Goal: Manage account settings

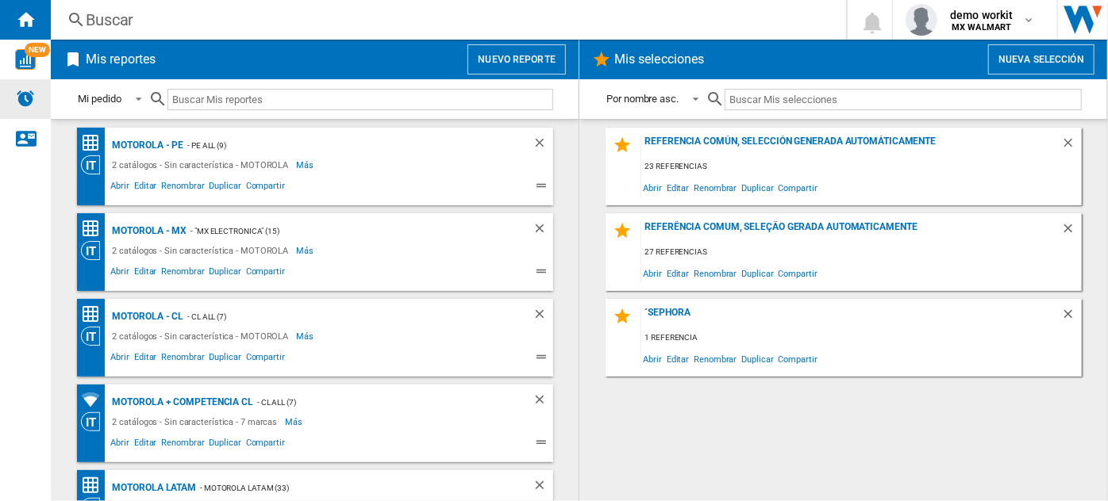
click at [28, 101] on img "Alertas" at bounding box center [25, 98] width 19 height 19
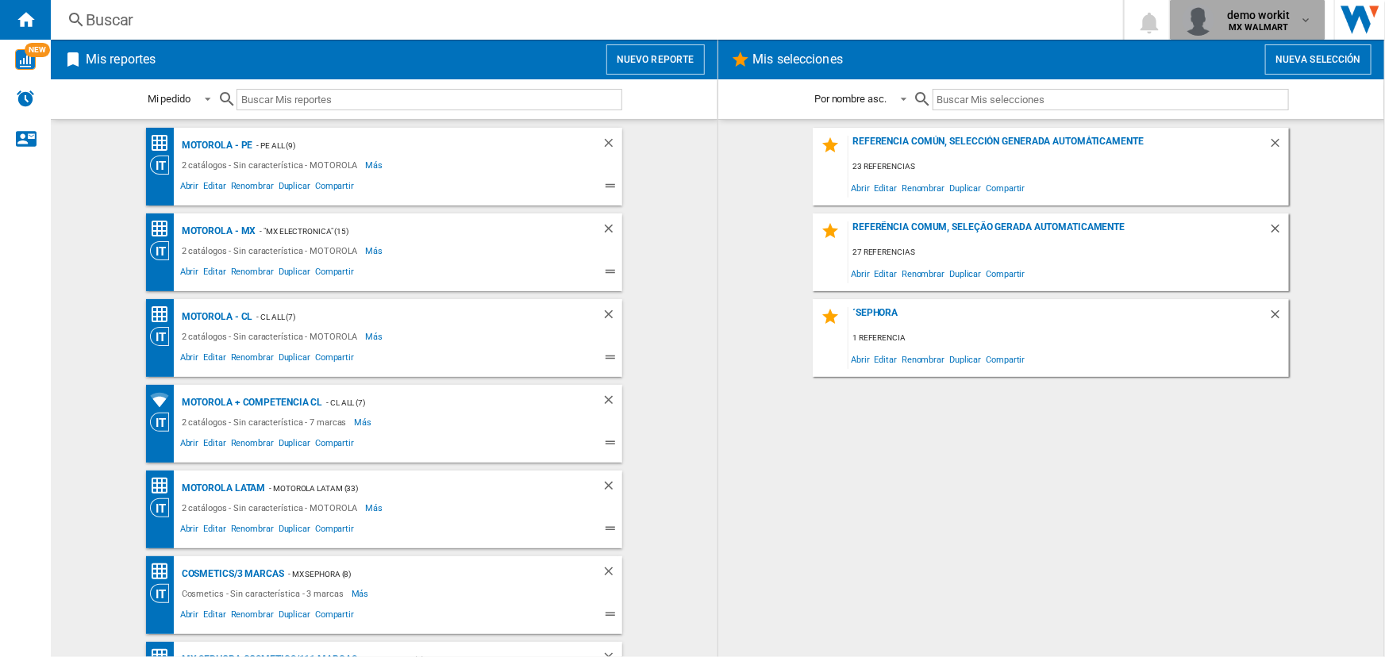
click at [1256, 22] on b "MX WALMART" at bounding box center [1258, 27] width 60 height 10
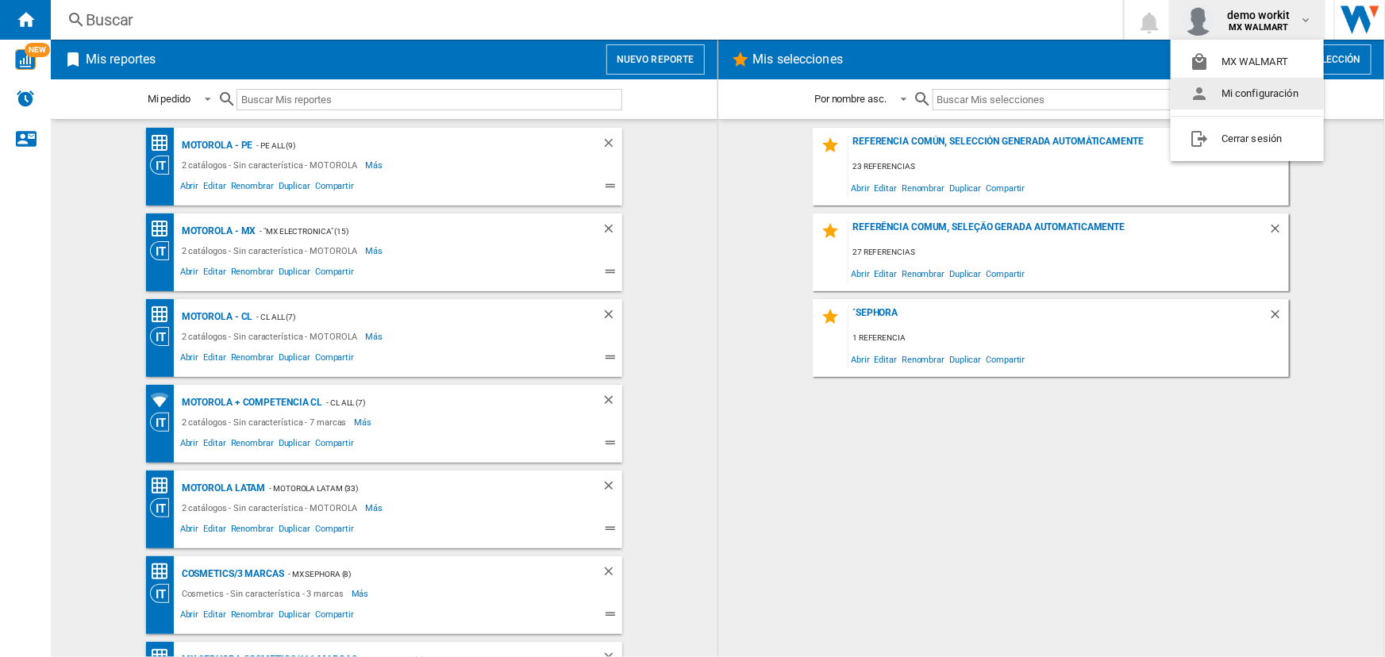
click at [1264, 90] on button "Mi configuración" at bounding box center [1246, 94] width 153 height 32
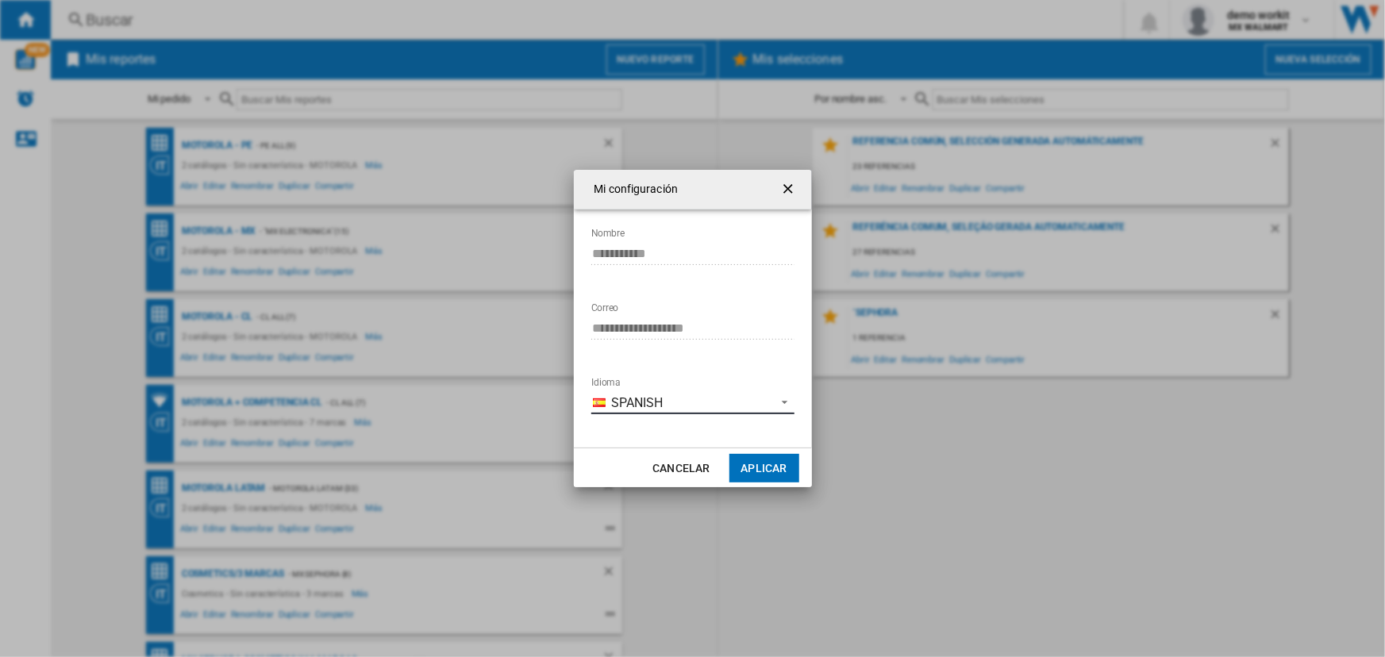
click at [721, 400] on span "Spanish" at bounding box center [690, 402] width 156 height 17
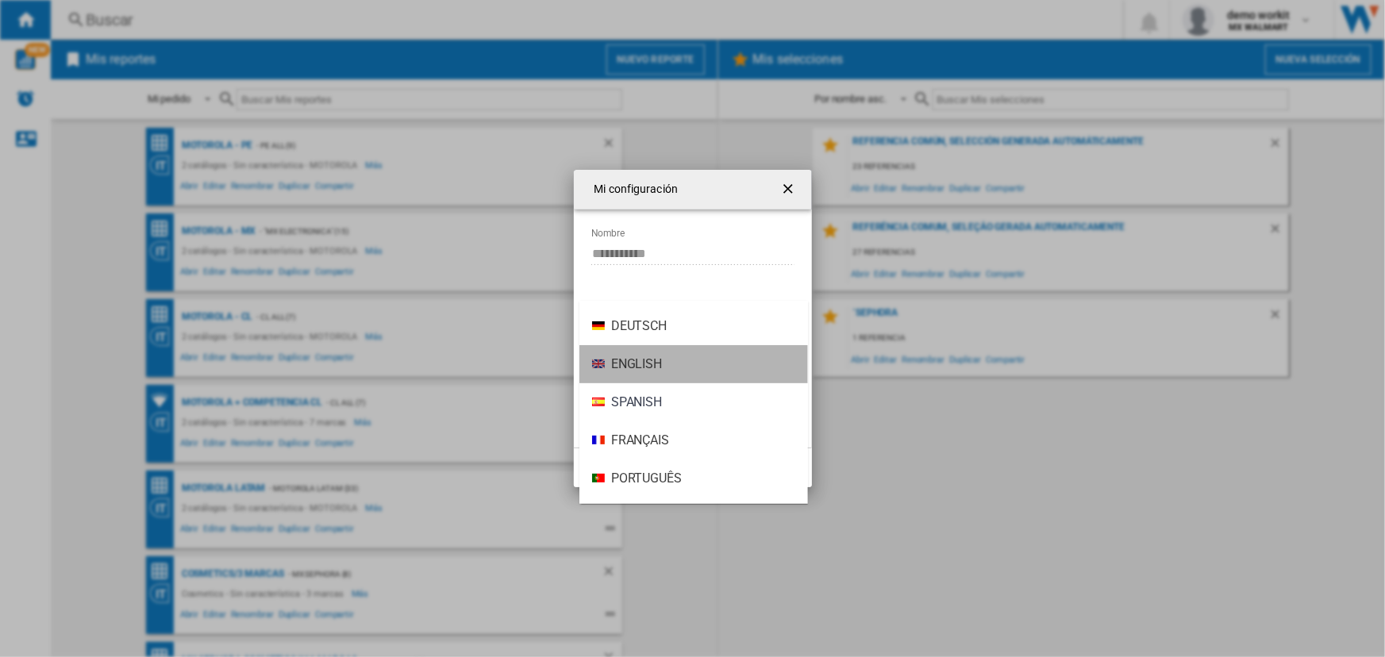
click at [658, 367] on span "English" at bounding box center [636, 363] width 51 height 17
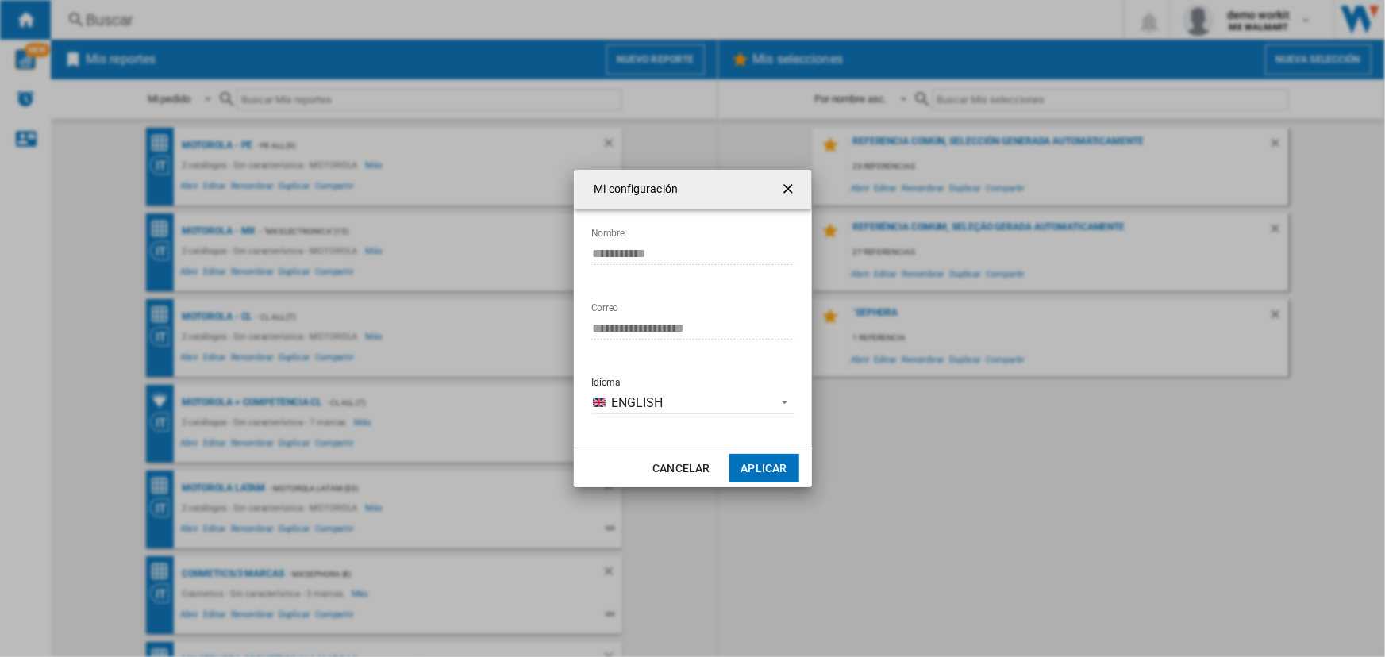
click at [759, 475] on button "Aplicar" at bounding box center [764, 468] width 70 height 29
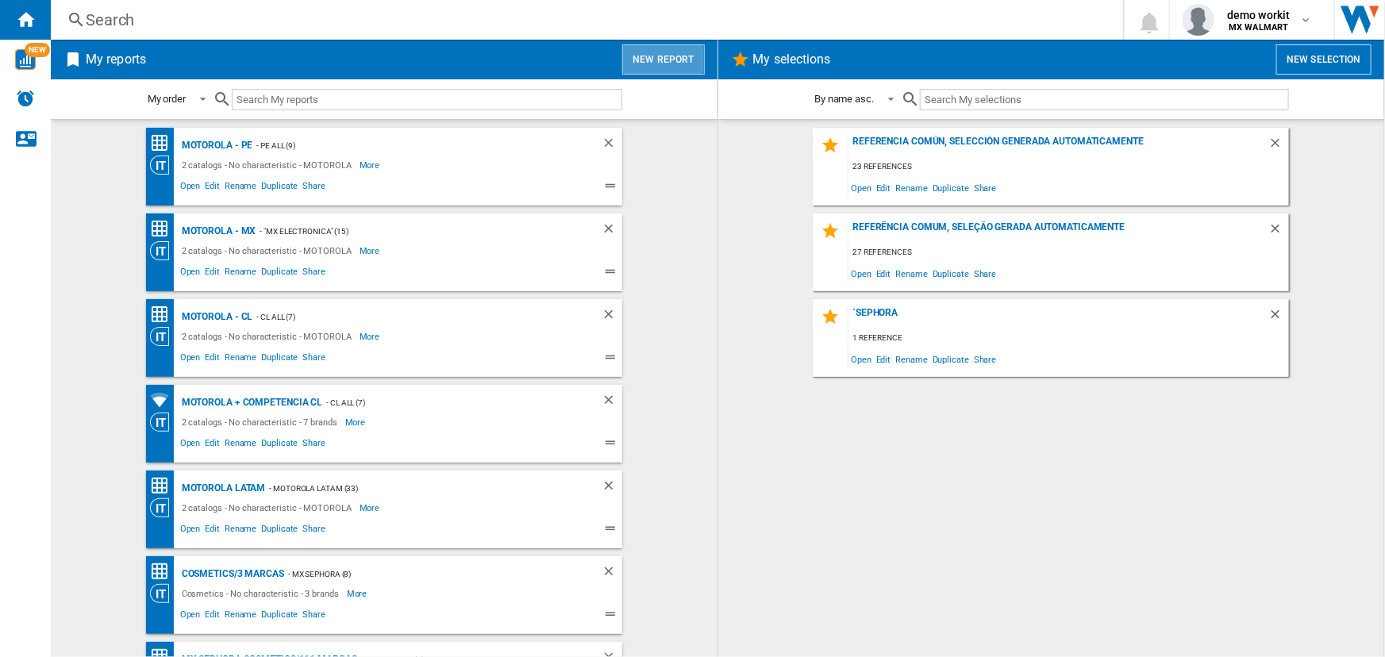
click at [674, 62] on button "New report" at bounding box center [663, 59] width 82 height 30
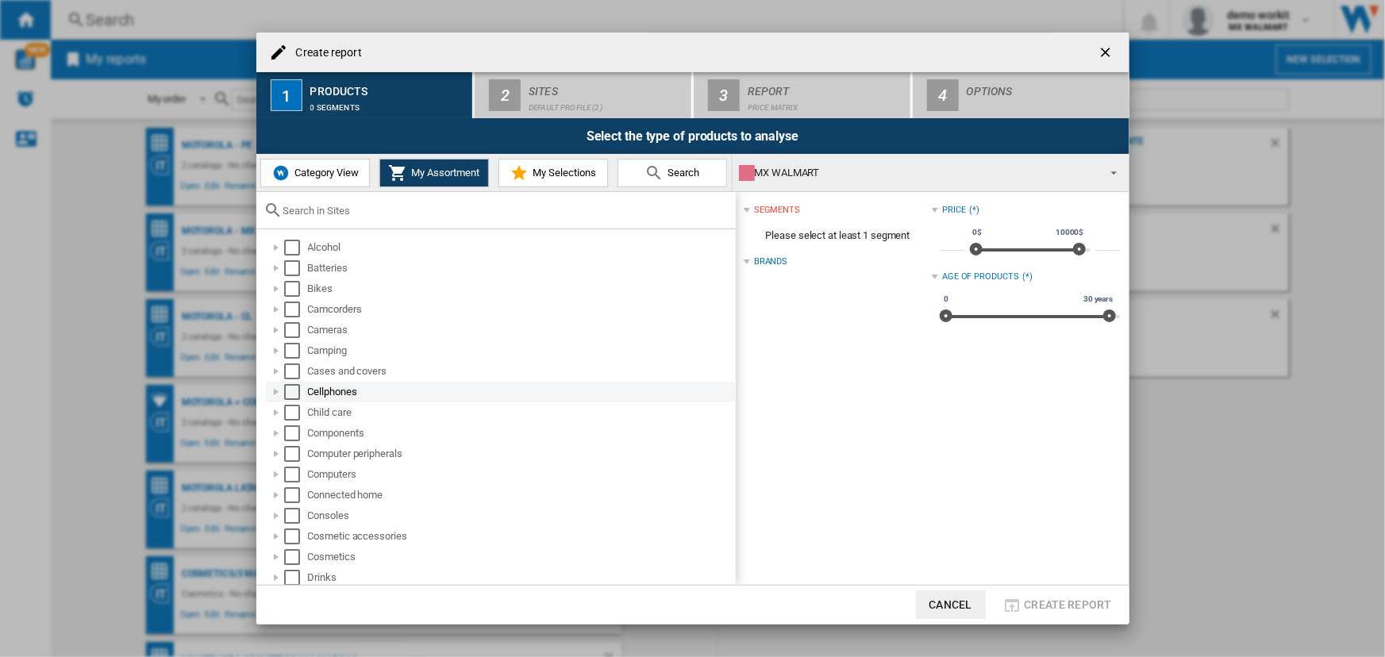
click at [298, 389] on div "Select" at bounding box center [292, 392] width 16 height 16
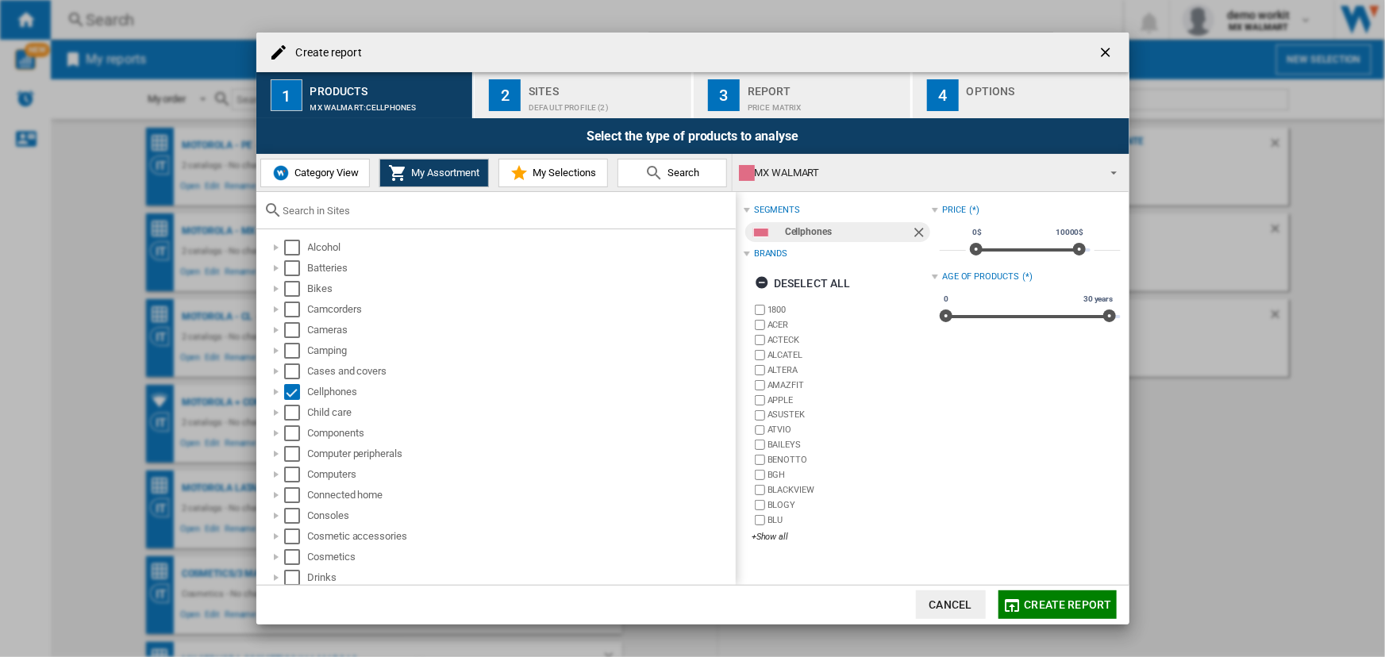
click at [970, 608] on button "Cancel" at bounding box center [951, 604] width 70 height 29
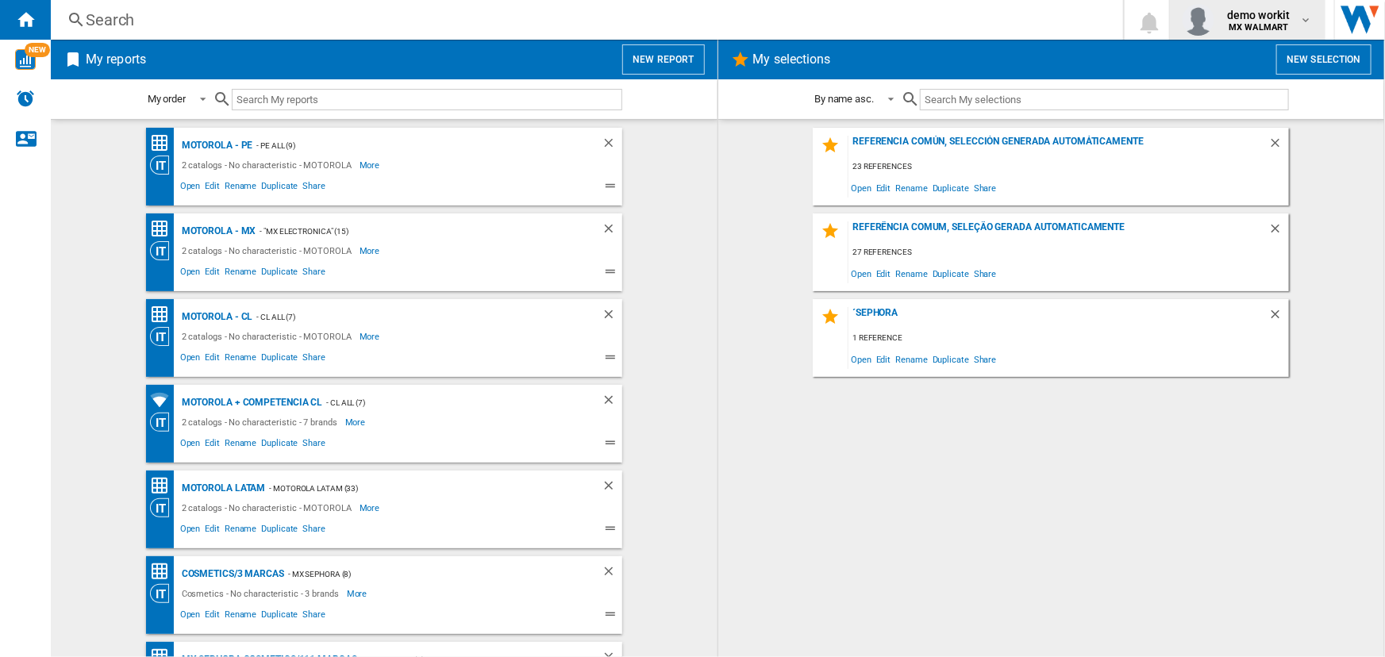
click at [1279, 18] on span "demo workit" at bounding box center [1258, 15] width 63 height 16
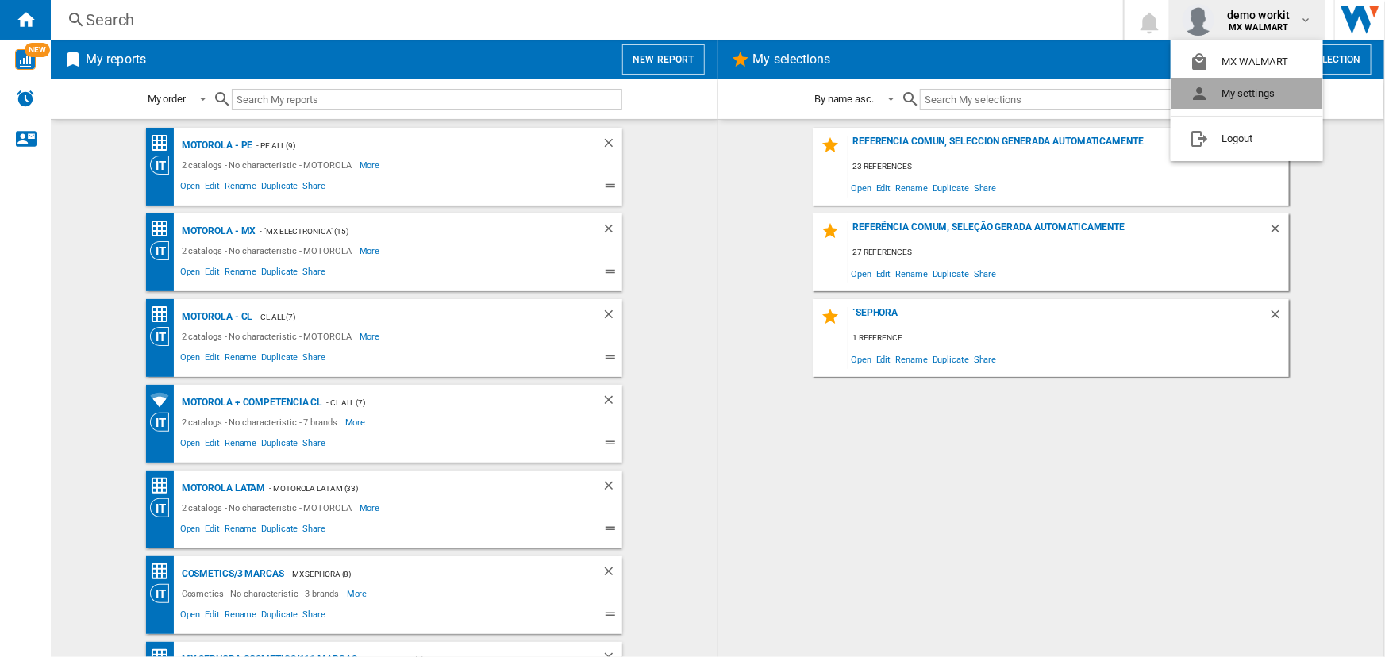
click at [1260, 98] on button "My settings" at bounding box center [1246, 94] width 152 height 32
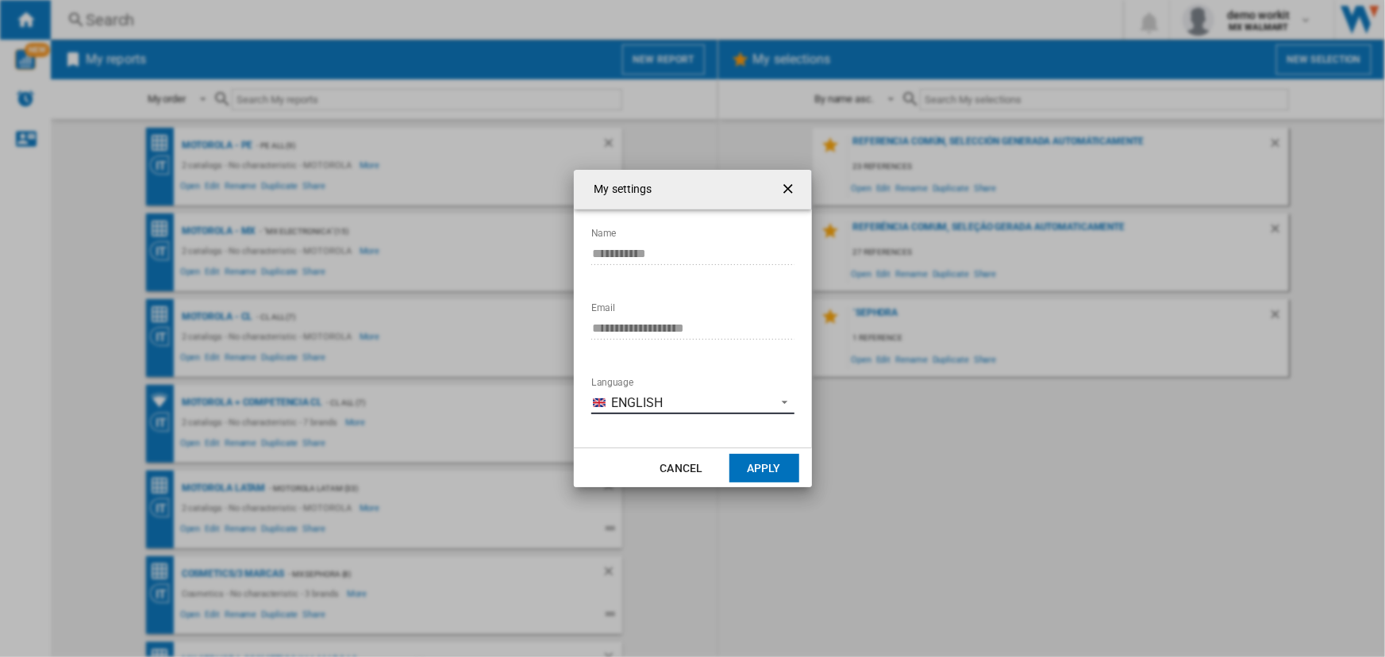
click at [651, 405] on span "English" at bounding box center [690, 402] width 156 height 17
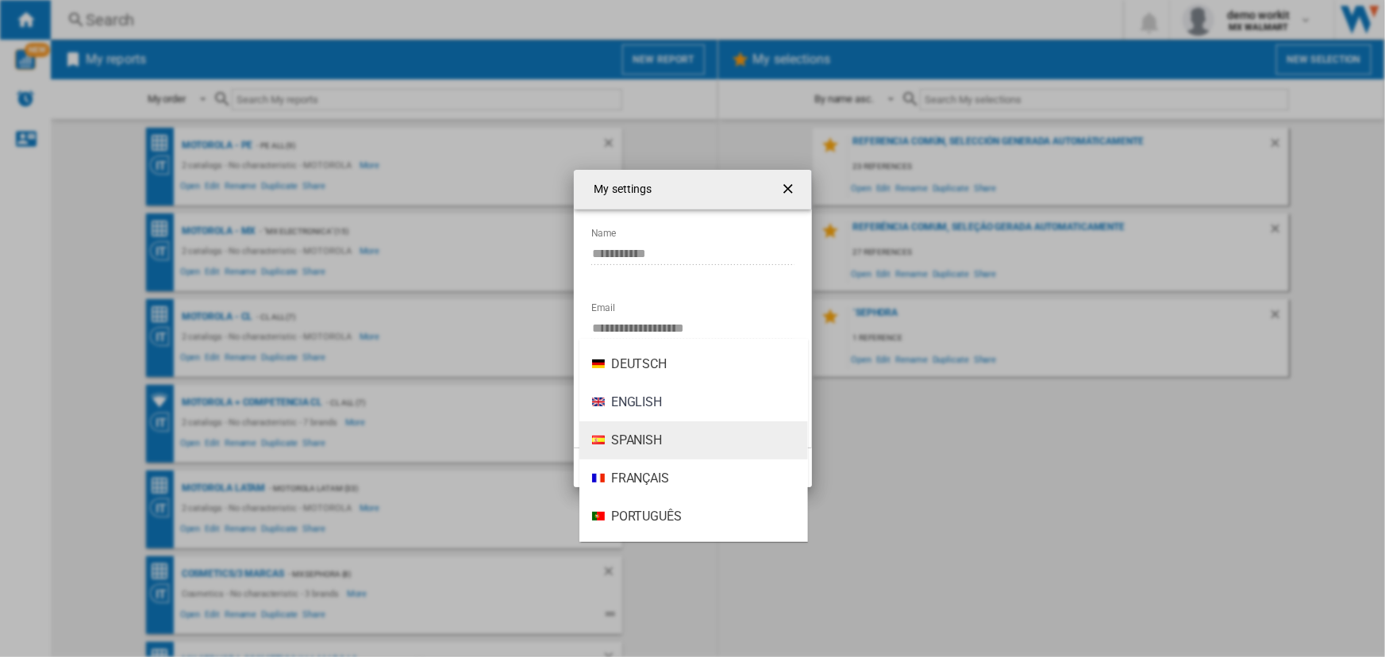
click at [652, 439] on span "Spanish" at bounding box center [636, 440] width 51 height 17
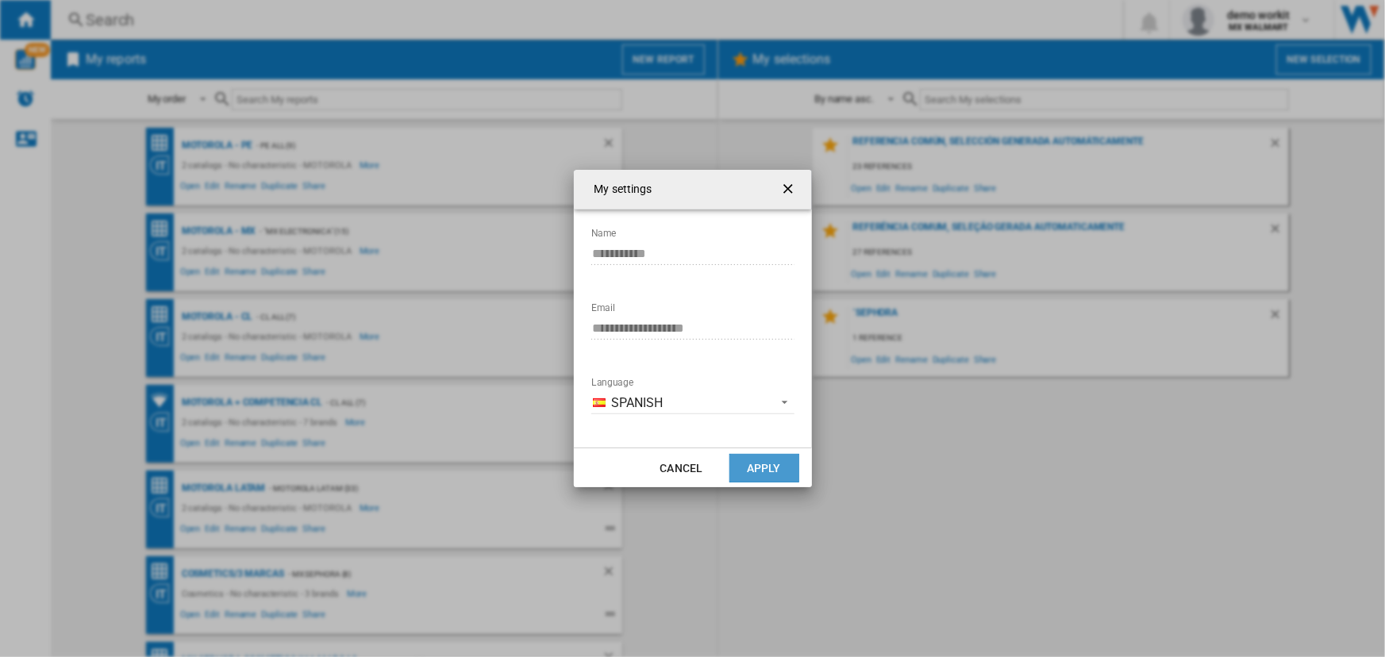
click at [778, 474] on button "Apply" at bounding box center [764, 468] width 70 height 29
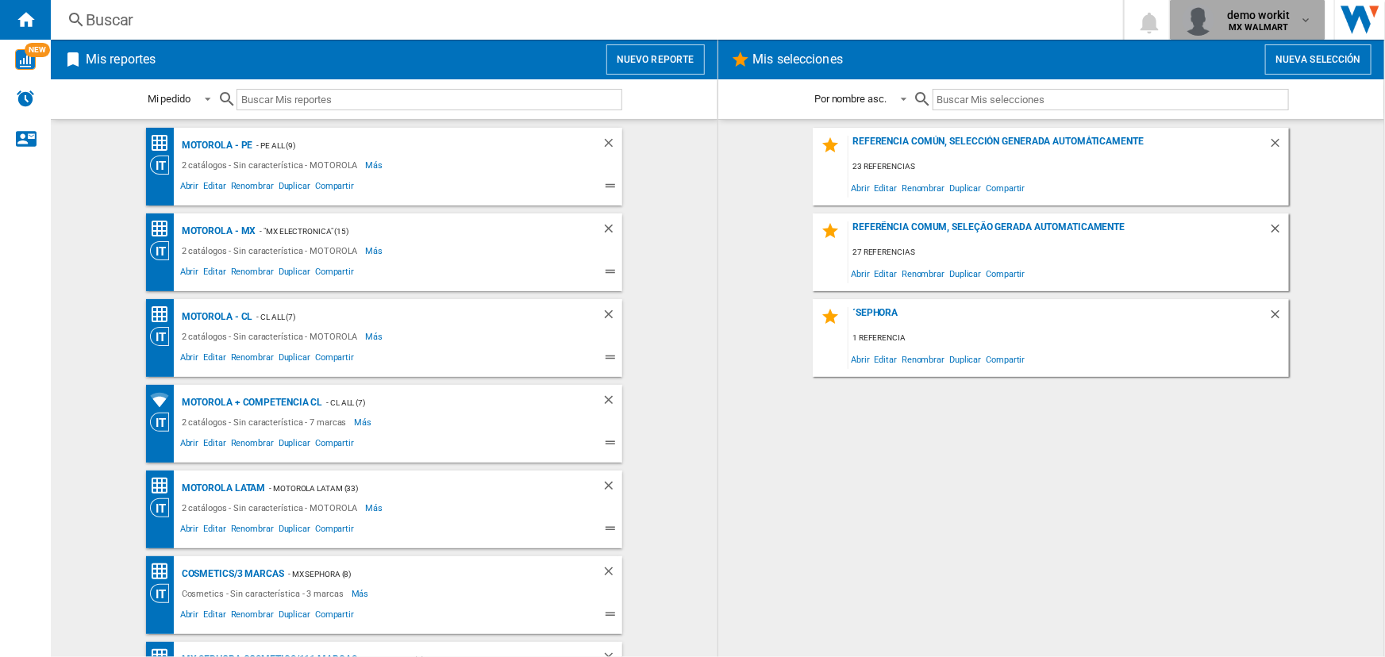
click at [1317, 25] on button "demo workit MX WALMART" at bounding box center [1248, 20] width 156 height 40
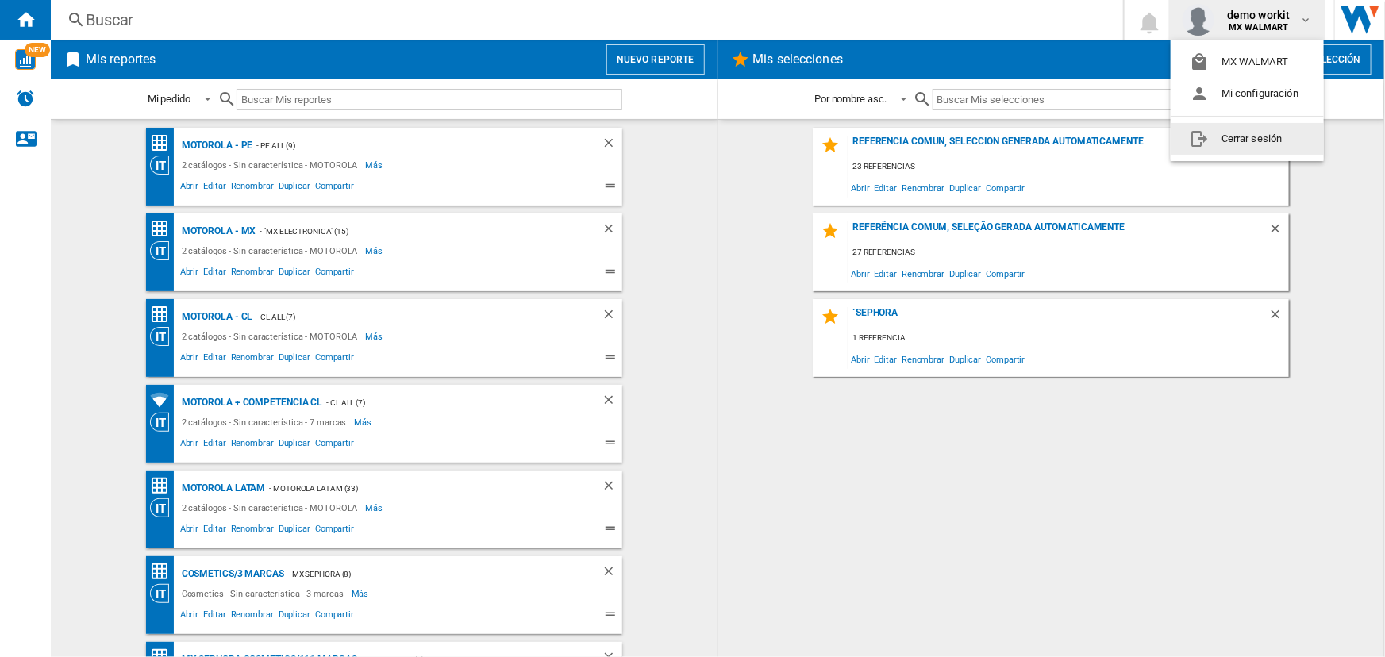
click at [1262, 135] on button "Cerrar sesión" at bounding box center [1246, 139] width 153 height 32
